Goal: Information Seeking & Learning: Check status

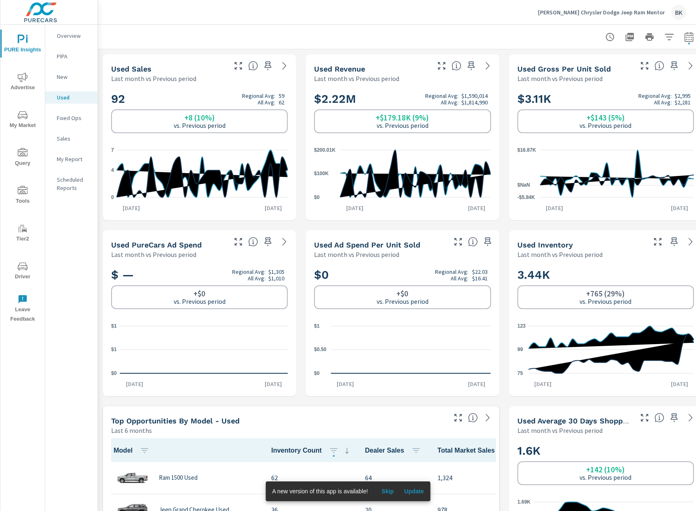
scroll to position [0, 0]
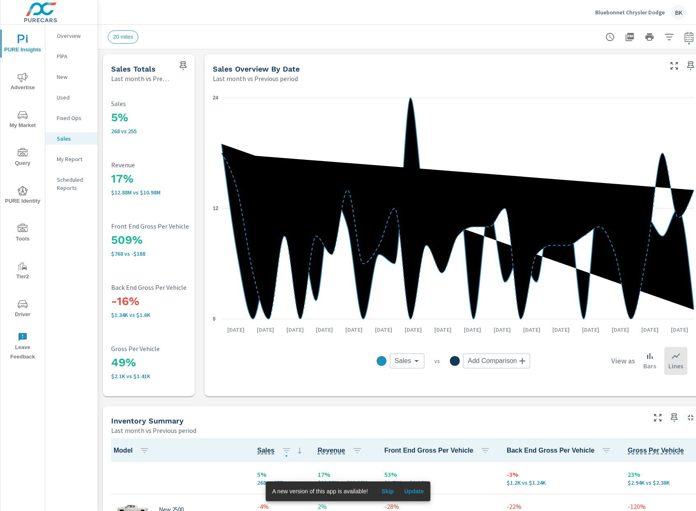
scroll to position [8, 0]
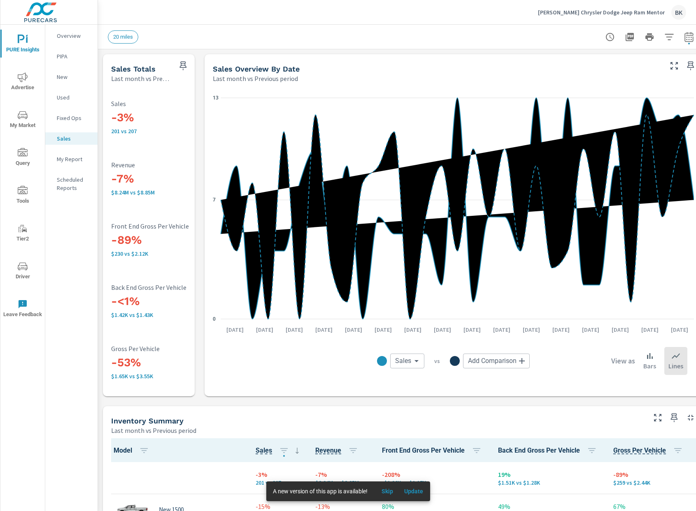
scroll to position [0, 19]
